Goal: Task Accomplishment & Management: Complete application form

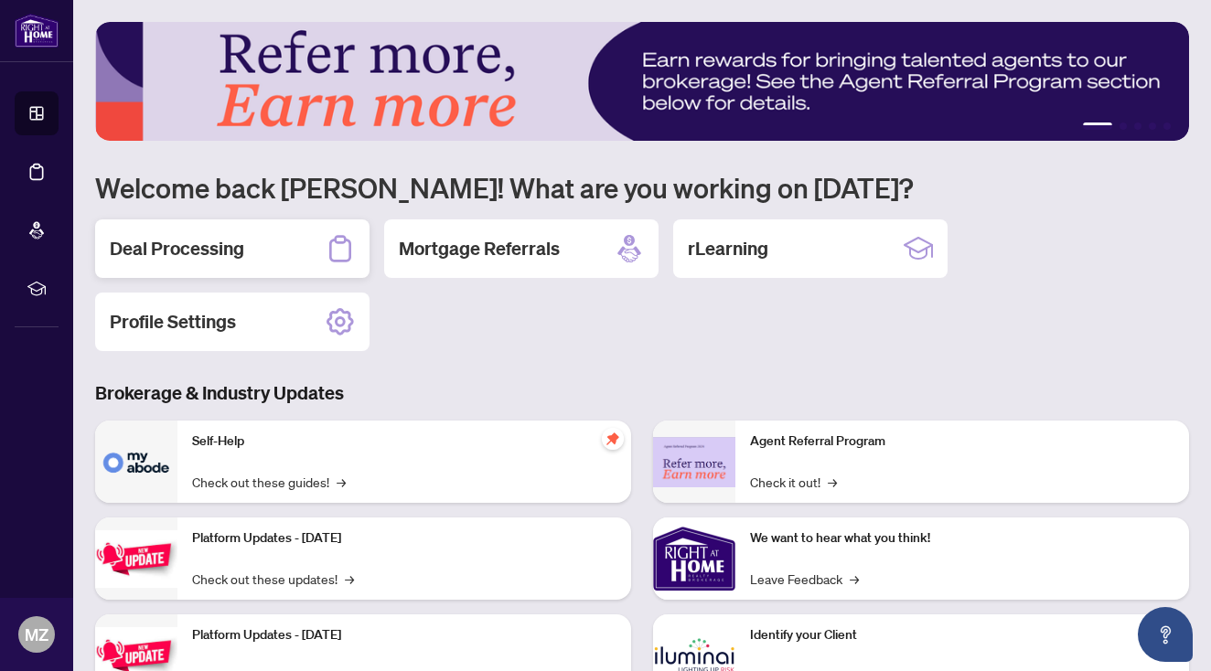
click at [179, 250] on h2 "Deal Processing" at bounding box center [177, 249] width 134 height 26
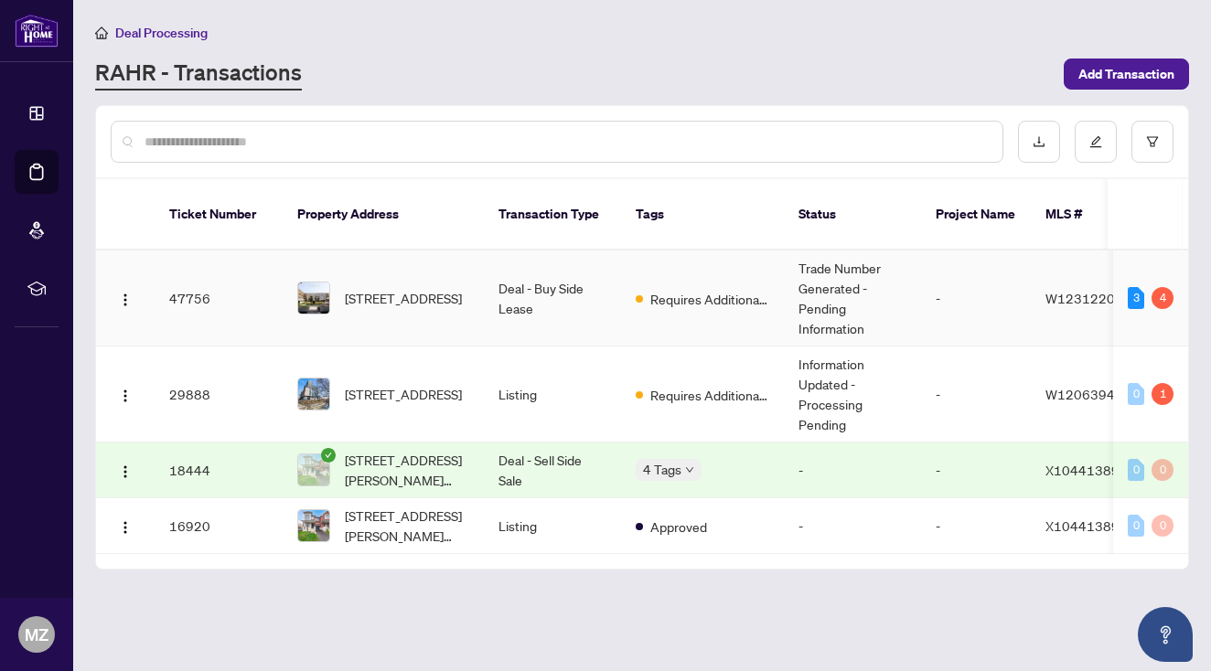
click at [855, 291] on td "Trade Number Generated - Pending Information" at bounding box center [852, 299] width 137 height 96
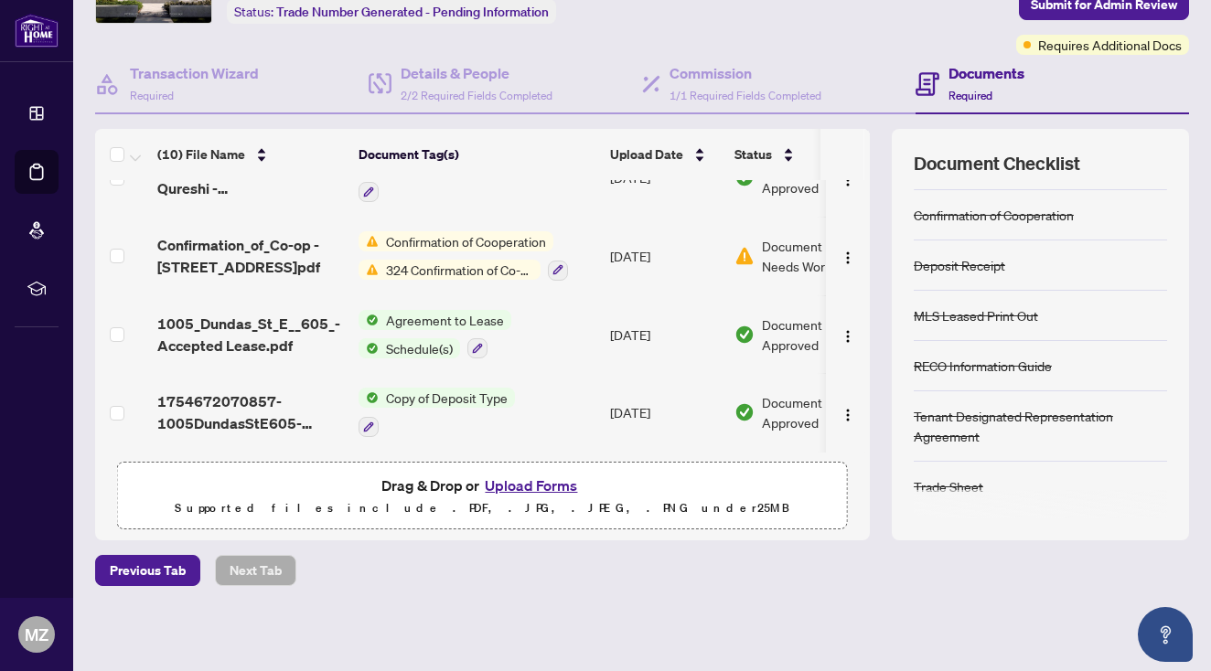
click at [464, 260] on span "324 Confirmation of Co-operation and Representation - Tenant/Landlord" at bounding box center [460, 270] width 162 height 20
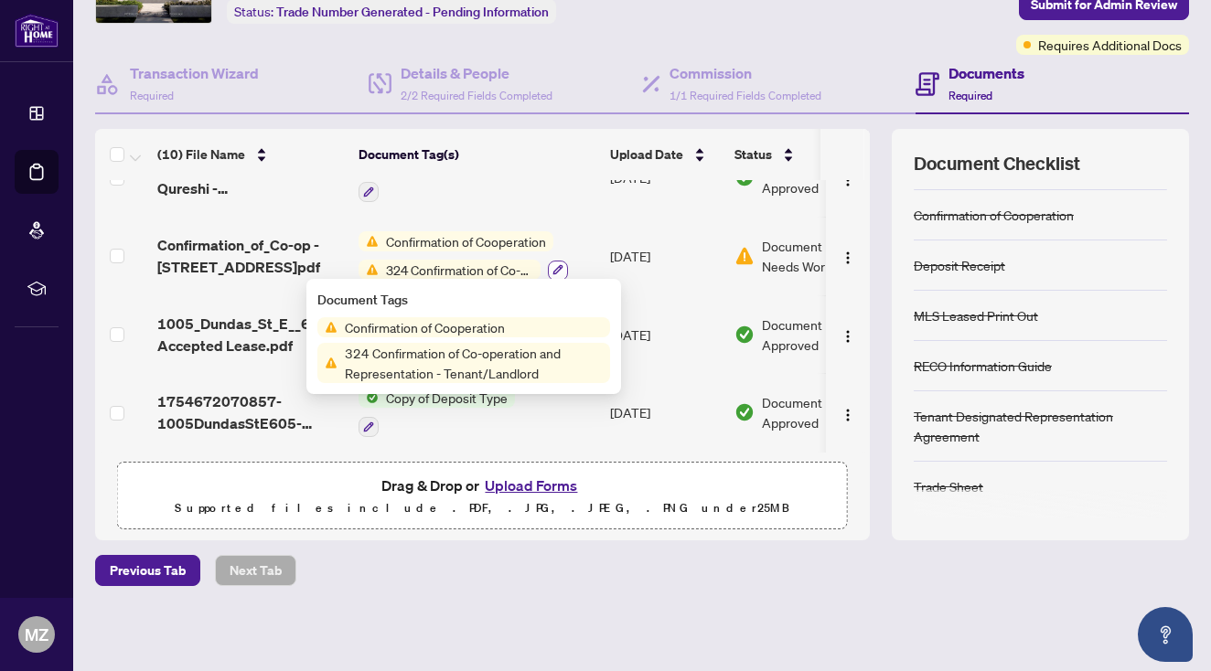
click at [556, 264] on icon "button" at bounding box center [557, 269] width 11 height 11
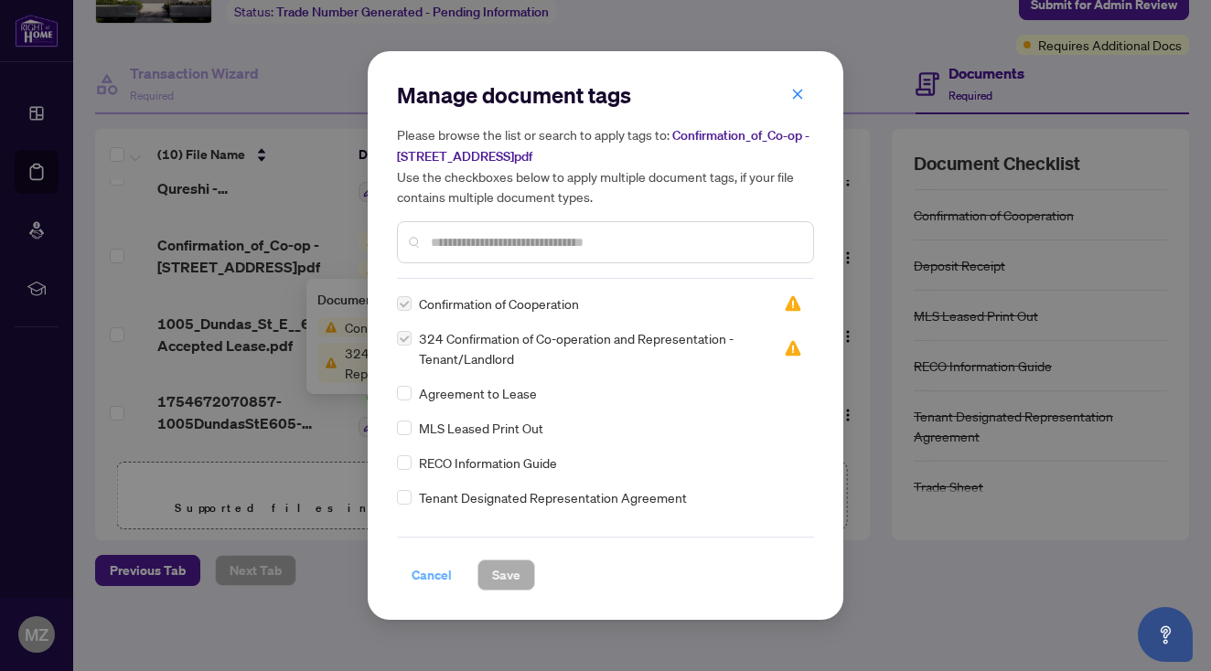
click at [434, 573] on span "Cancel" at bounding box center [432, 575] width 40 height 29
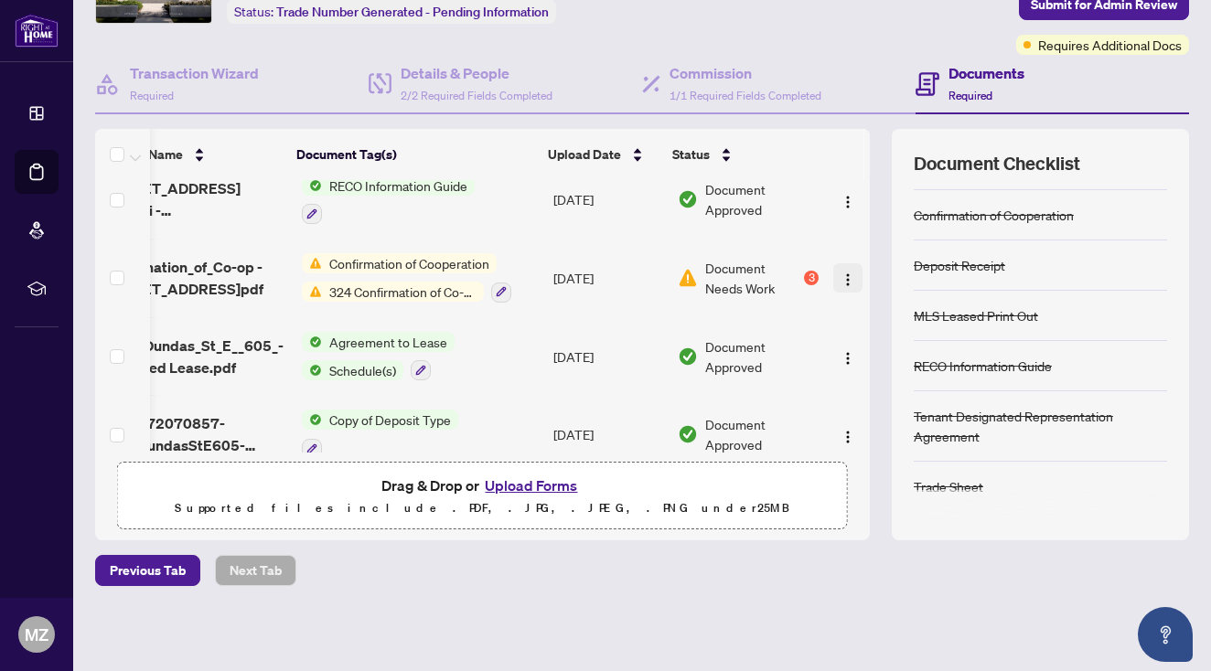
scroll to position [485, 62]
click at [844, 276] on img "button" at bounding box center [847, 280] width 15 height 15
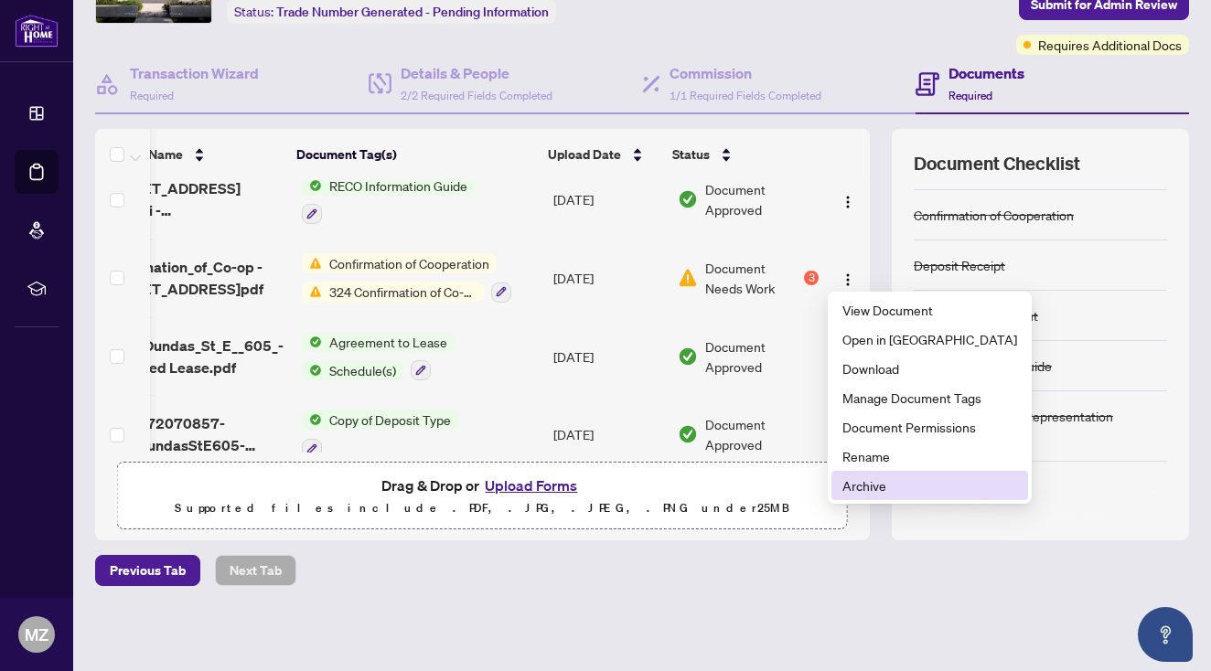
click at [851, 491] on span "Archive" at bounding box center [929, 486] width 175 height 20
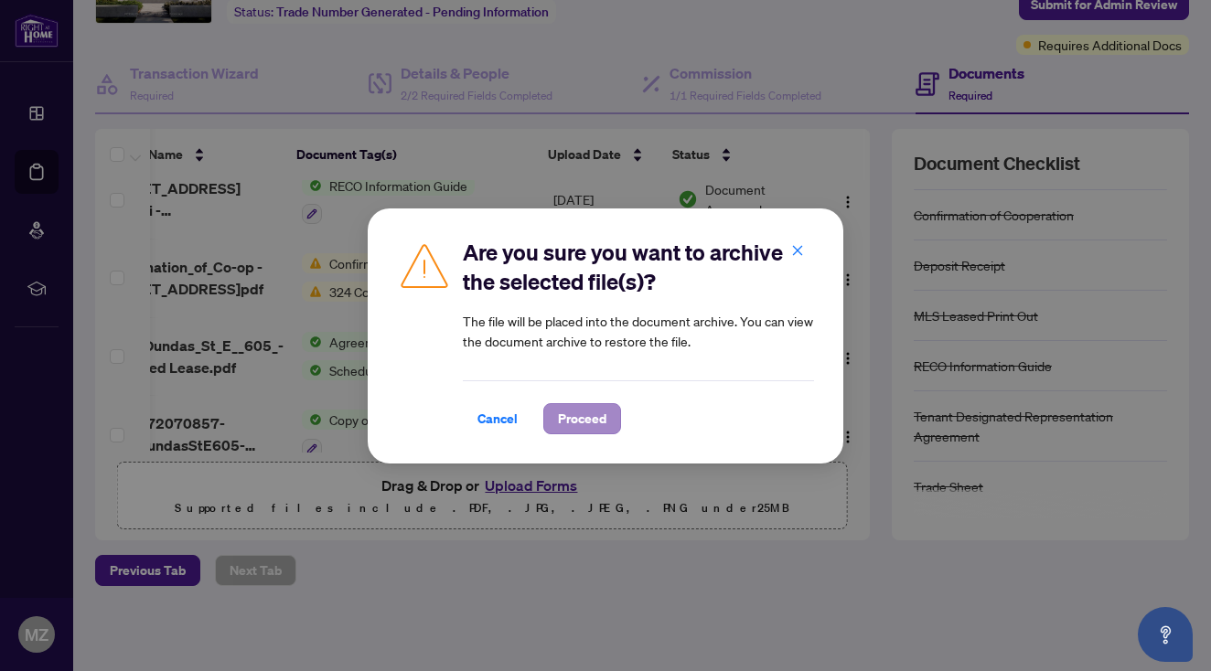
click at [600, 423] on span "Proceed" at bounding box center [582, 418] width 48 height 29
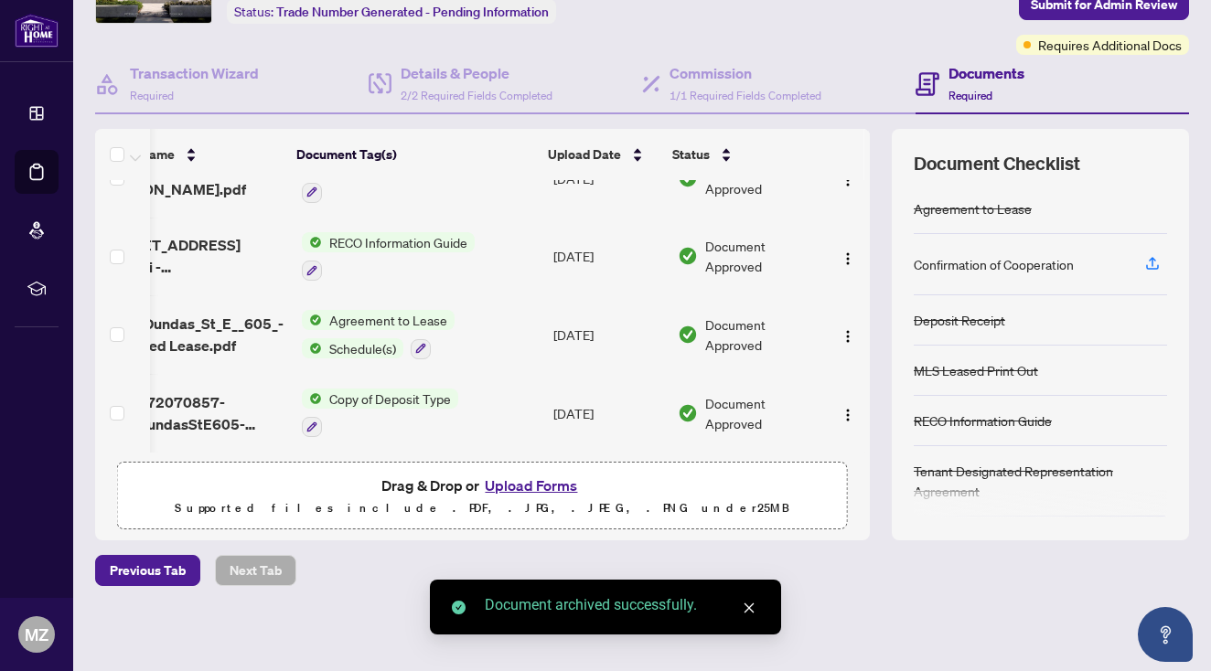
scroll to position [429, 62]
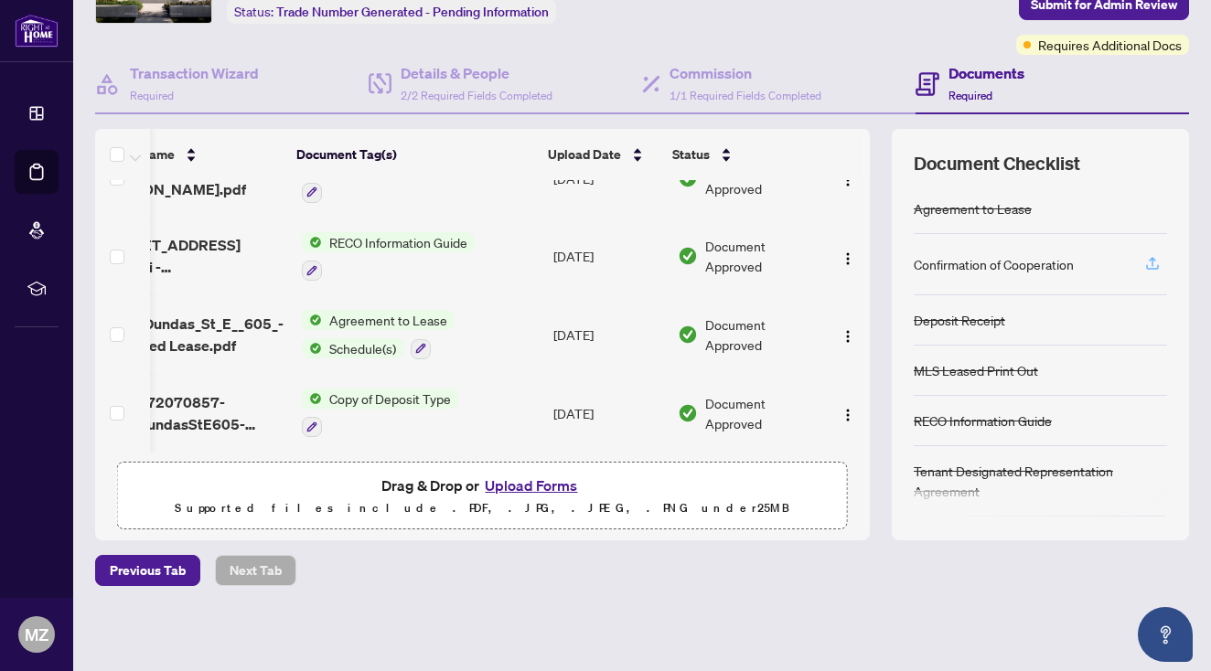
click at [1152, 270] on icon "button" at bounding box center [1152, 263] width 16 height 16
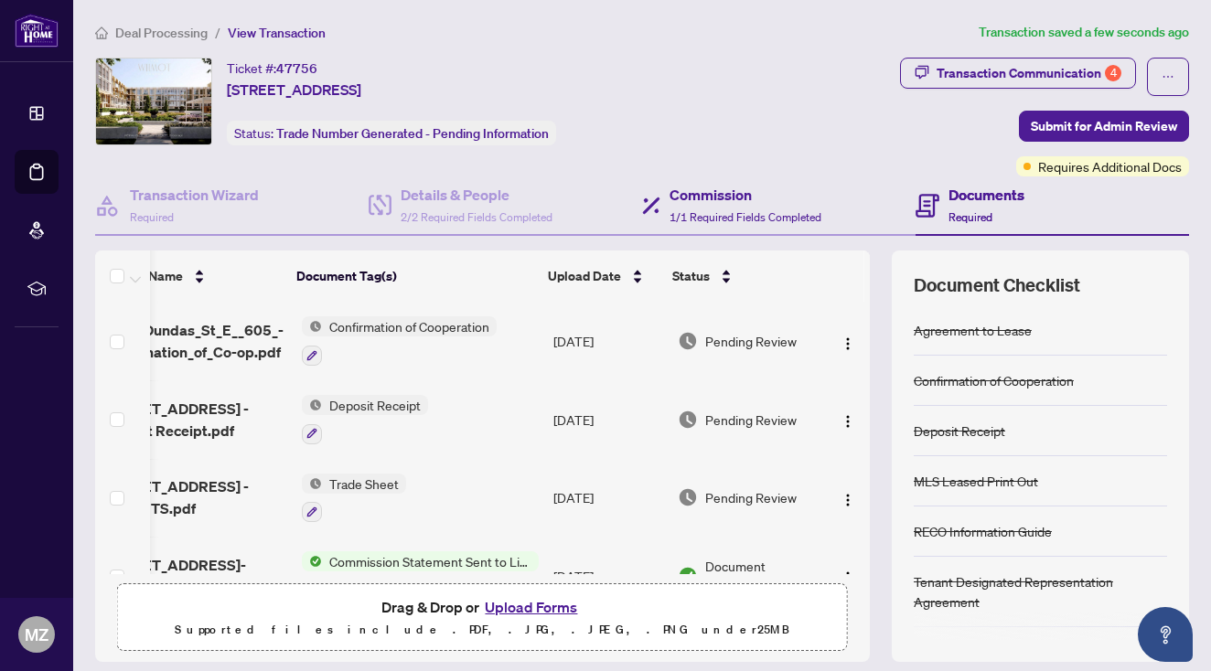
scroll to position [0, 0]
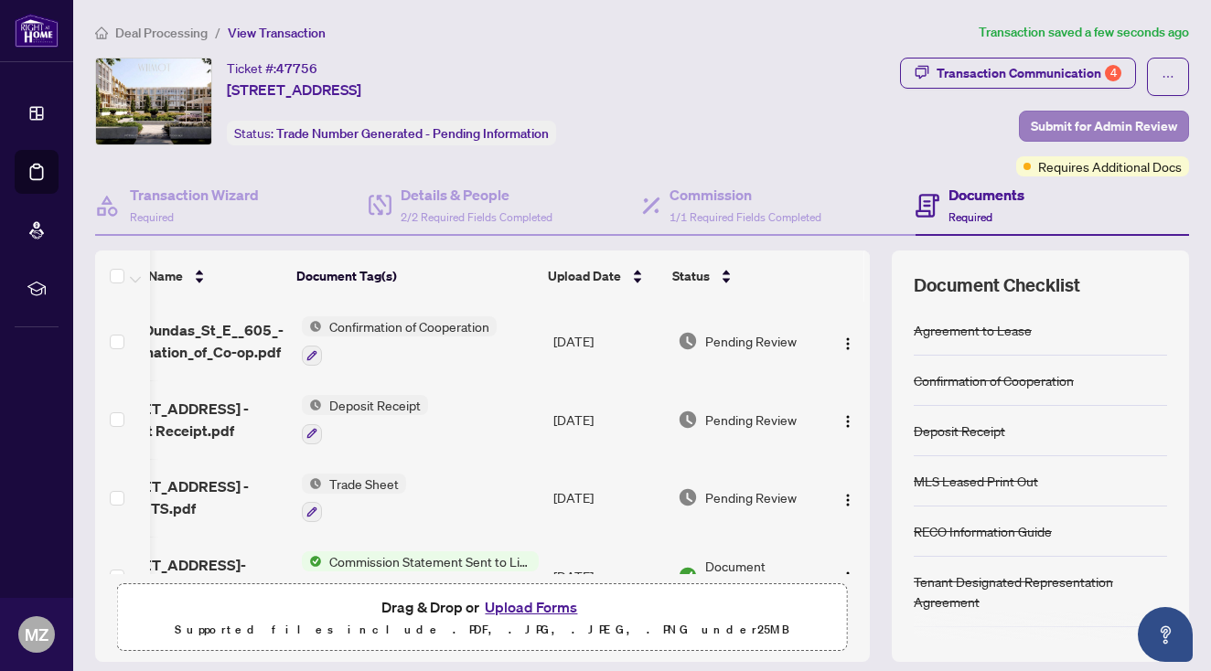
click at [1108, 135] on span "Submit for Admin Review" at bounding box center [1104, 126] width 146 height 29
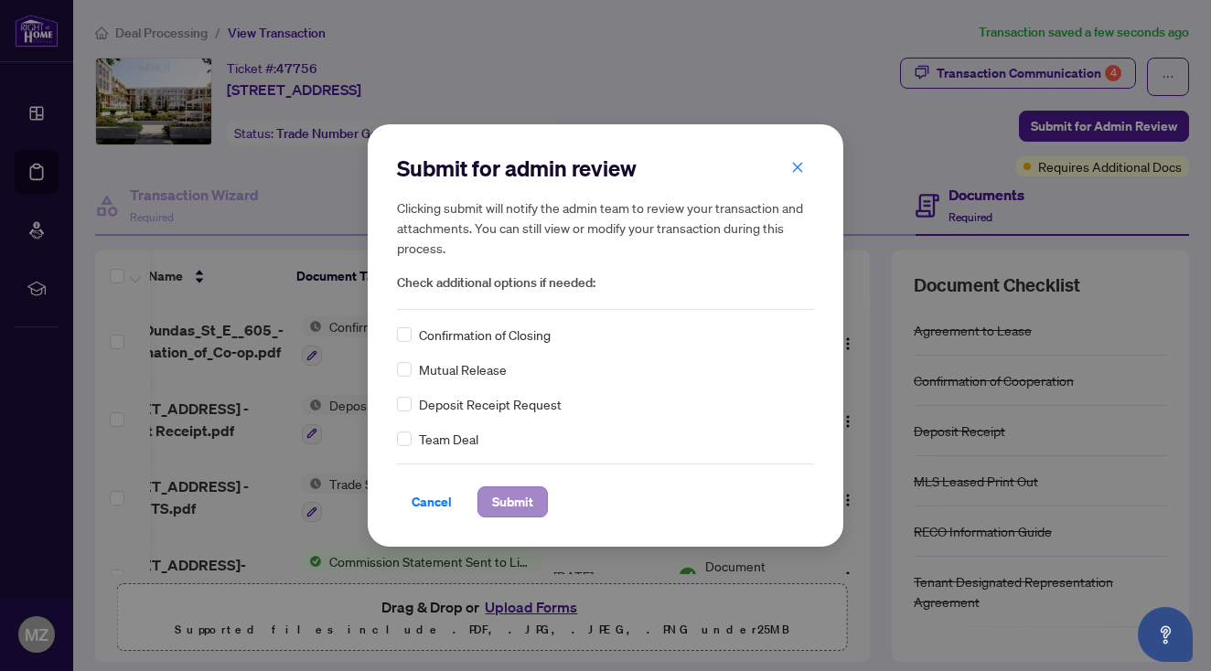
click at [518, 503] on span "Submit" at bounding box center [512, 501] width 41 height 29
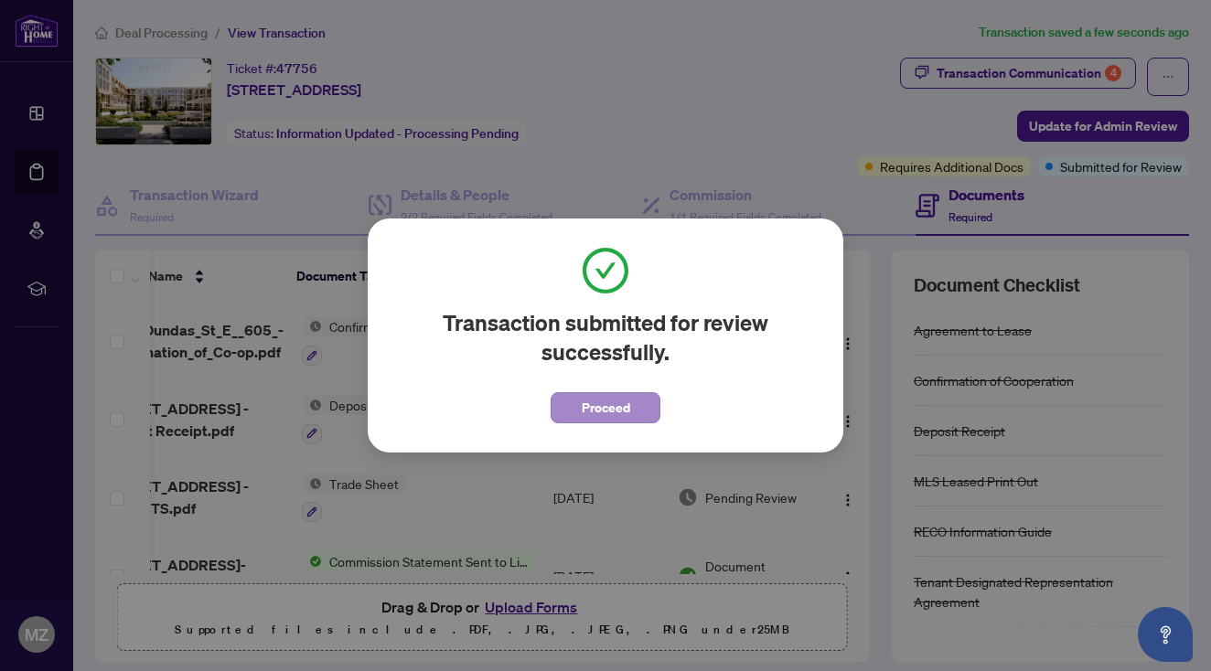
click at [609, 414] on span "Proceed" at bounding box center [606, 407] width 48 height 29
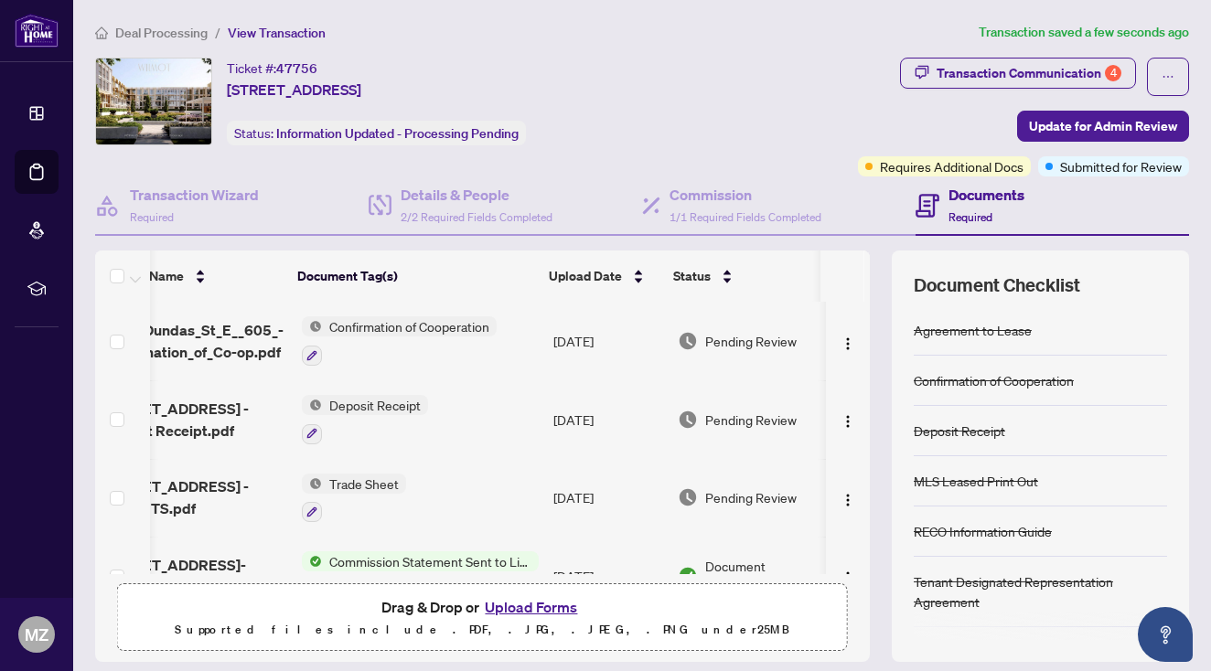
scroll to position [0, 61]
click at [1164, 80] on icon "ellipsis" at bounding box center [1167, 76] width 13 height 13
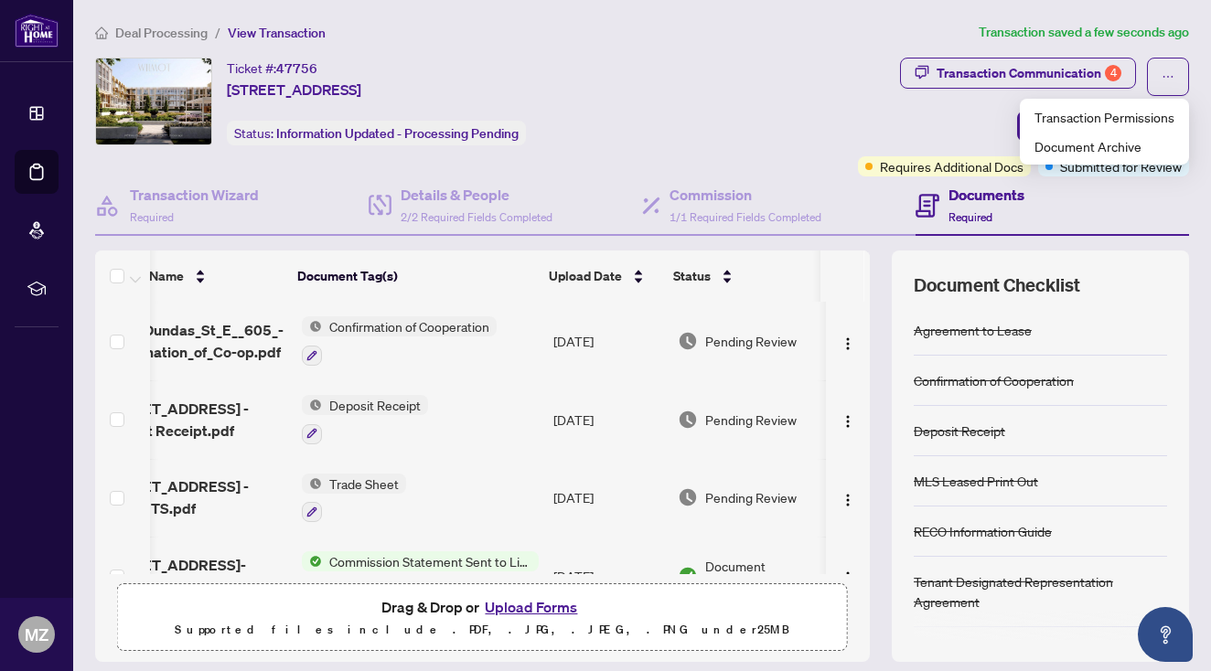
scroll to position [0, 0]
click at [785, 93] on div "Transaction Communication 4 Update for Admin Review Requires Additional Docs Su…" at bounding box center [943, 117] width 494 height 119
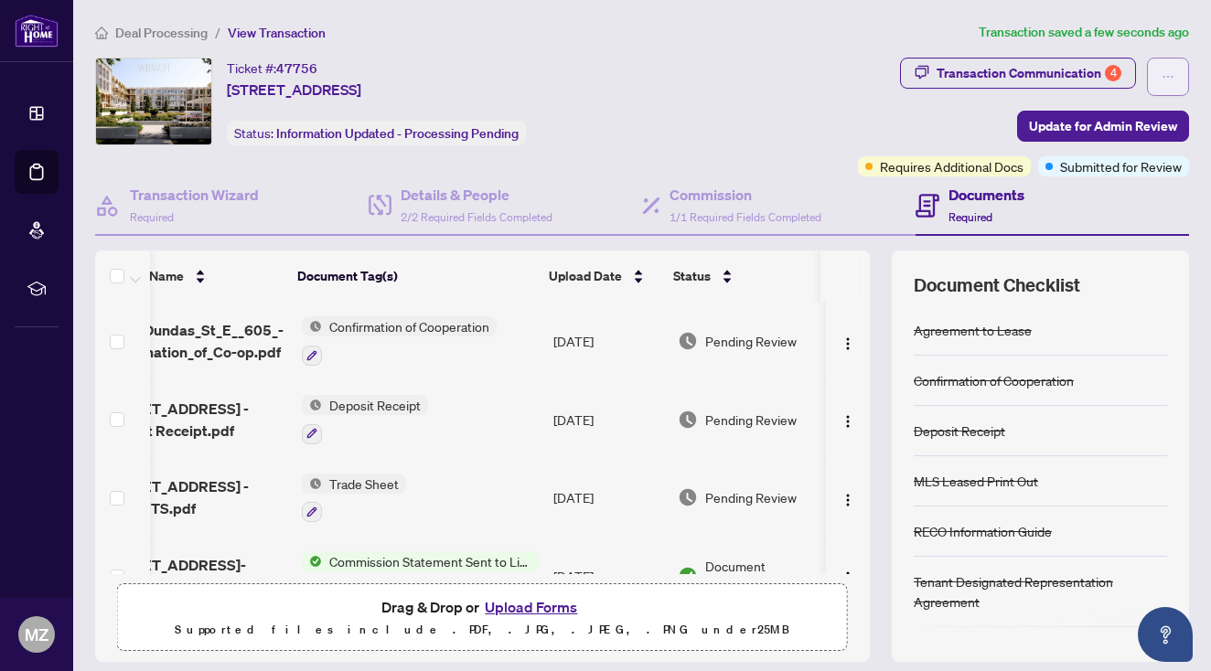
click at [1174, 79] on icon "ellipsis" at bounding box center [1167, 76] width 13 height 13
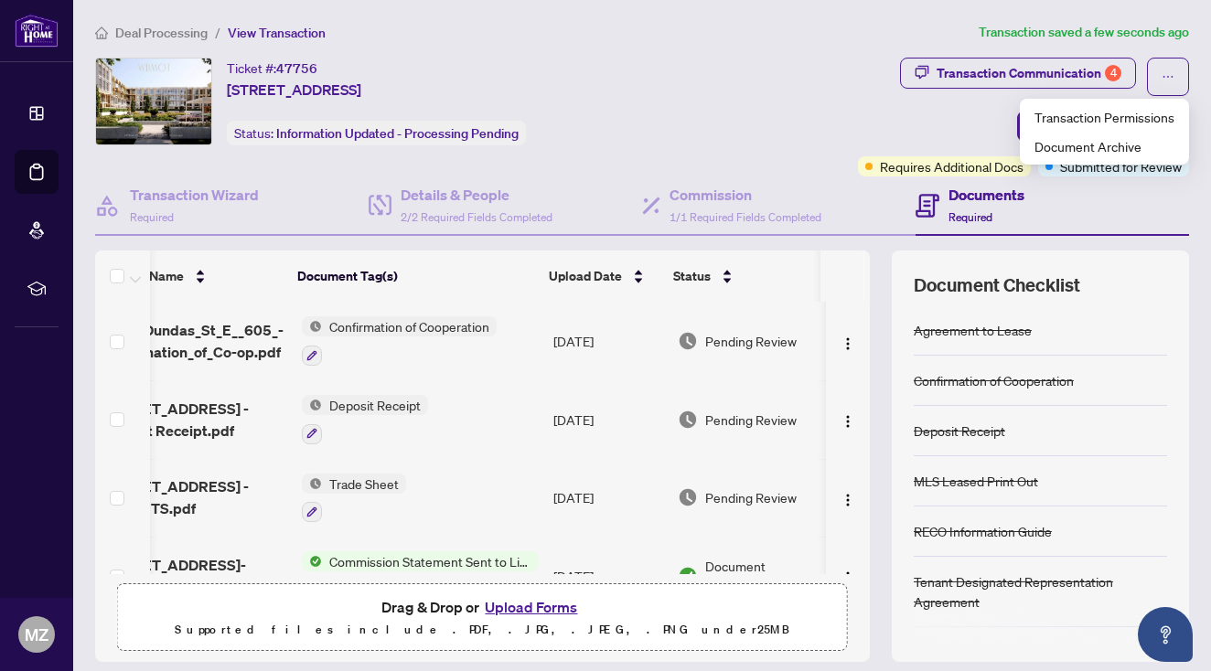
click at [694, 18] on main "Deal Processing / View Transaction Transaction saved a few seconds ago Ticket #…" at bounding box center [642, 335] width 1138 height 671
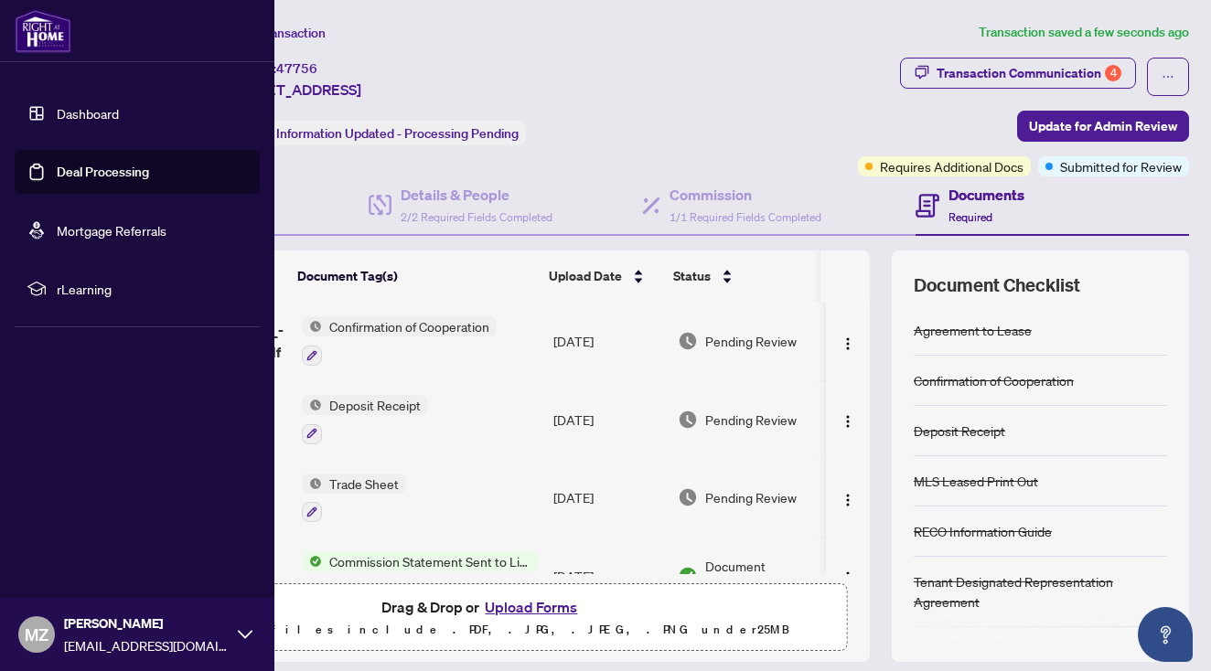
click at [226, 628] on span "[PERSON_NAME]" at bounding box center [146, 624] width 165 height 20
click at [68, 538] on span "Logout" at bounding box center [73, 525] width 41 height 29
